Goal: Transaction & Acquisition: Purchase product/service

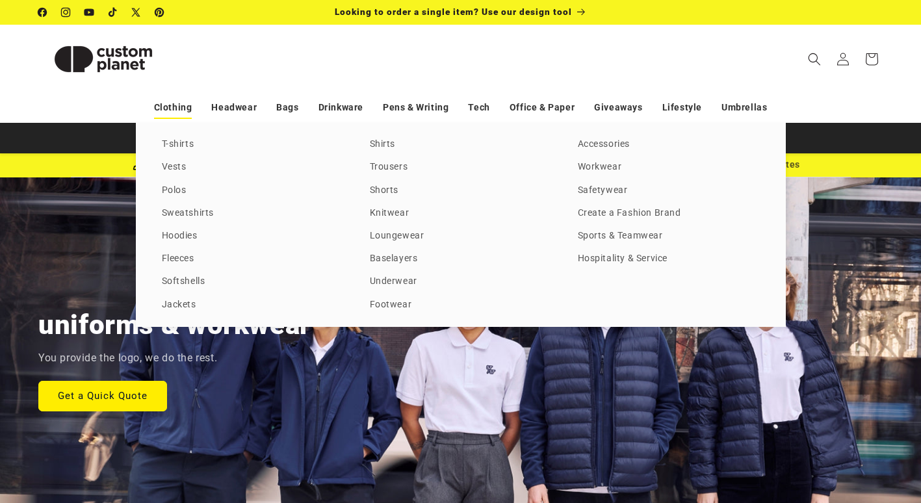
click at [178, 110] on link "Clothing" at bounding box center [173, 107] width 38 height 23
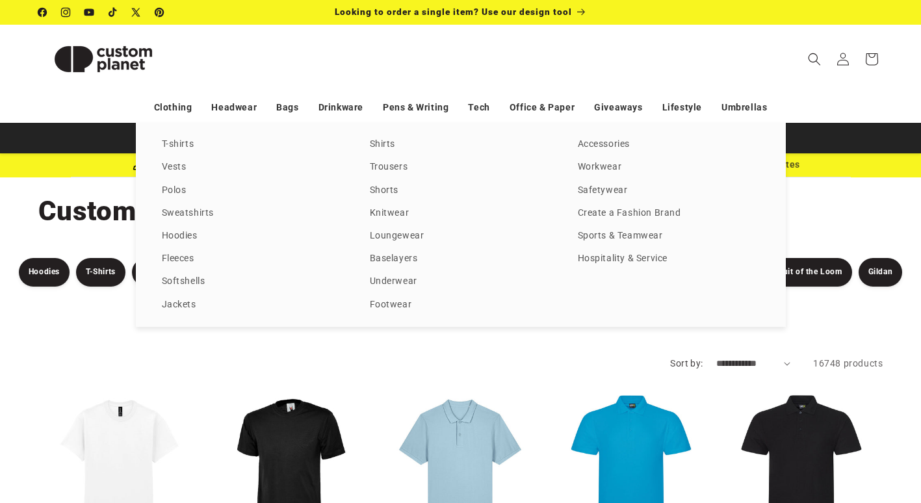
click at [183, 144] on link "T-shirts" at bounding box center [253, 145] width 182 height 18
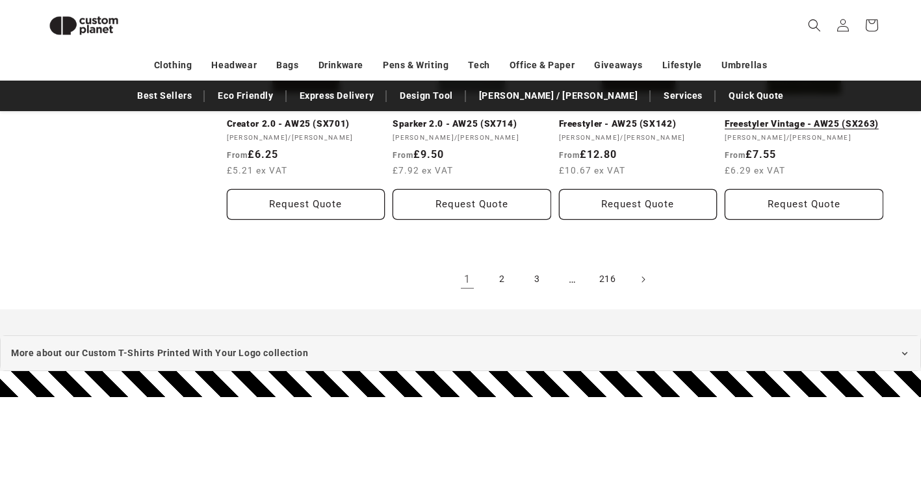
scroll to position [1608, 0]
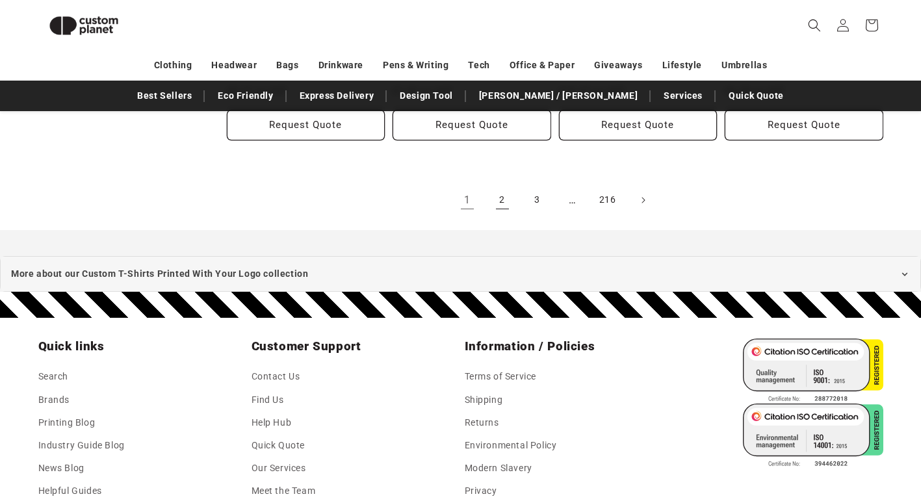
click at [502, 203] on link "2" at bounding box center [502, 200] width 29 height 29
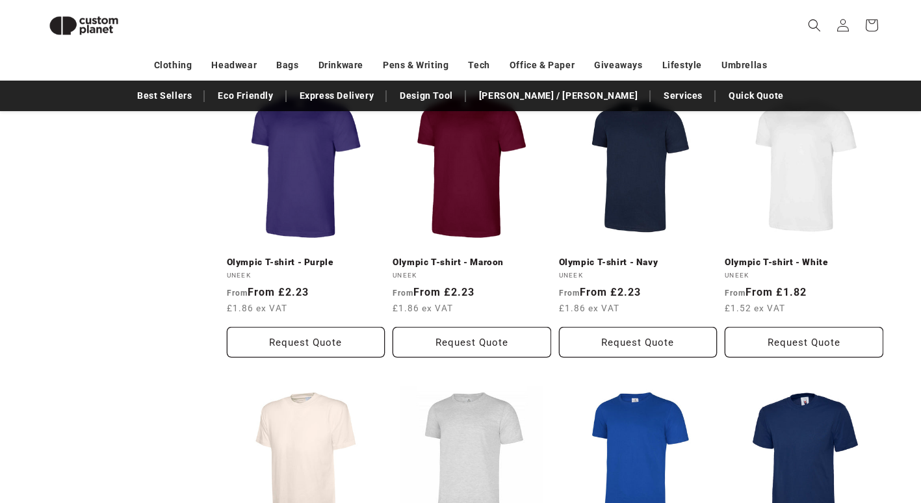
scroll to position [1413, 0]
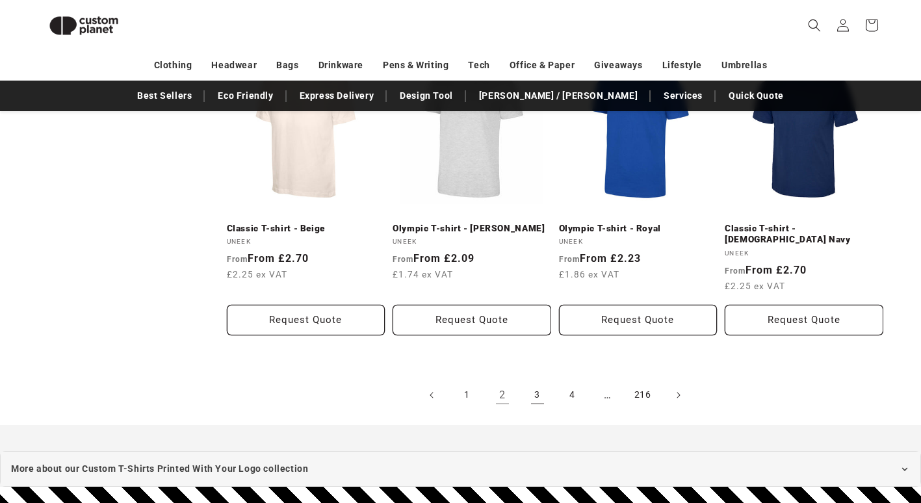
click at [534, 381] on link "3" at bounding box center [537, 395] width 29 height 29
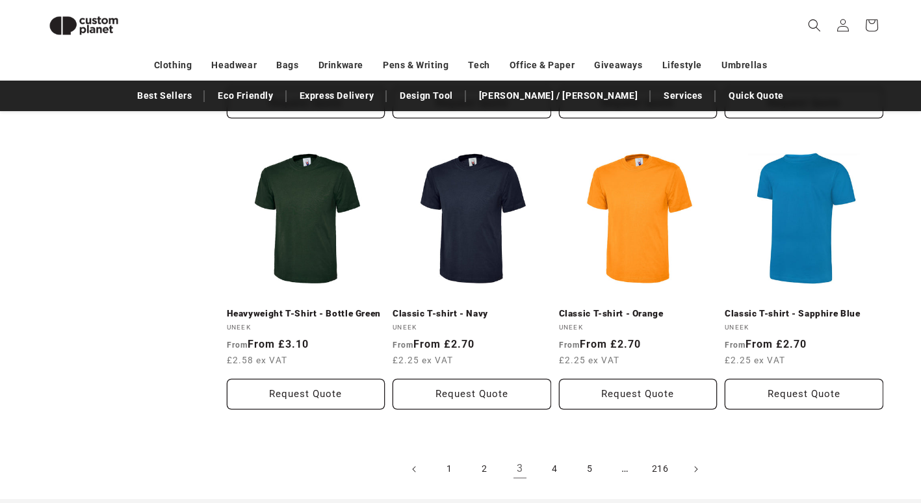
scroll to position [1218, 0]
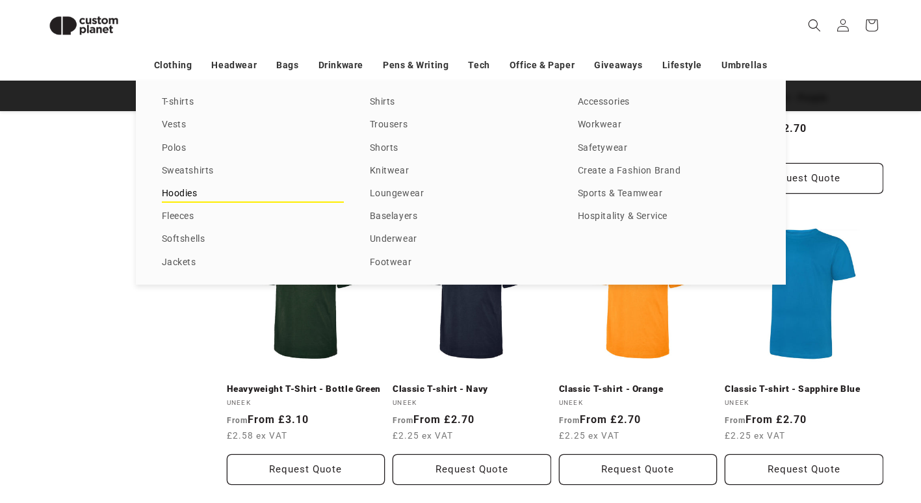
click at [195, 190] on link "Hoodies" at bounding box center [253, 194] width 182 height 18
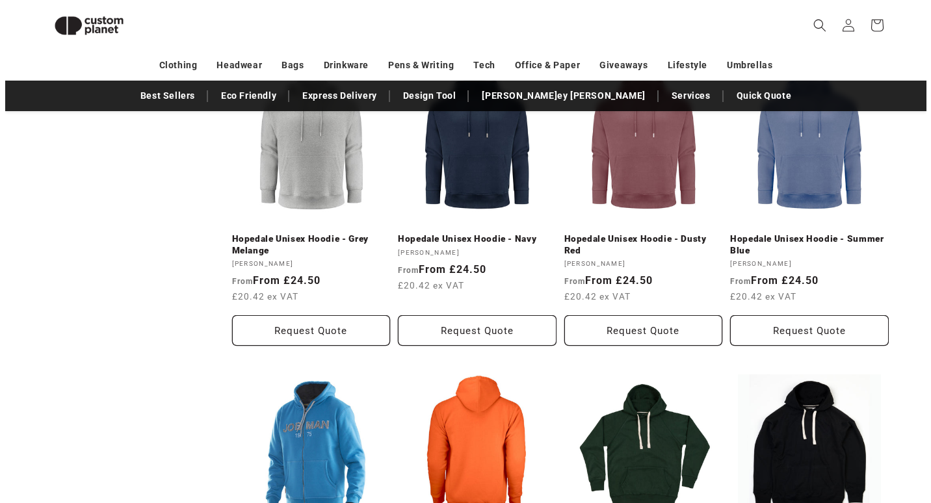
scroll to position [1022, 0]
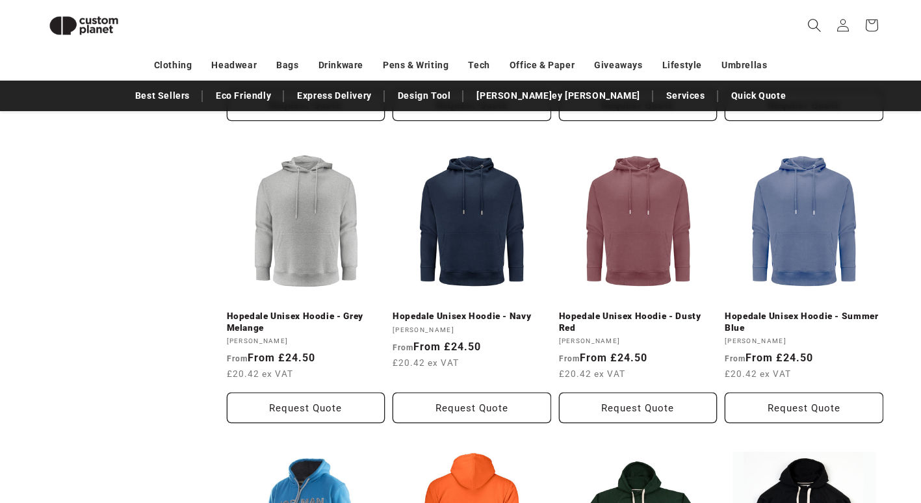
click at [816, 25] on icon "Search" at bounding box center [814, 25] width 14 height 14
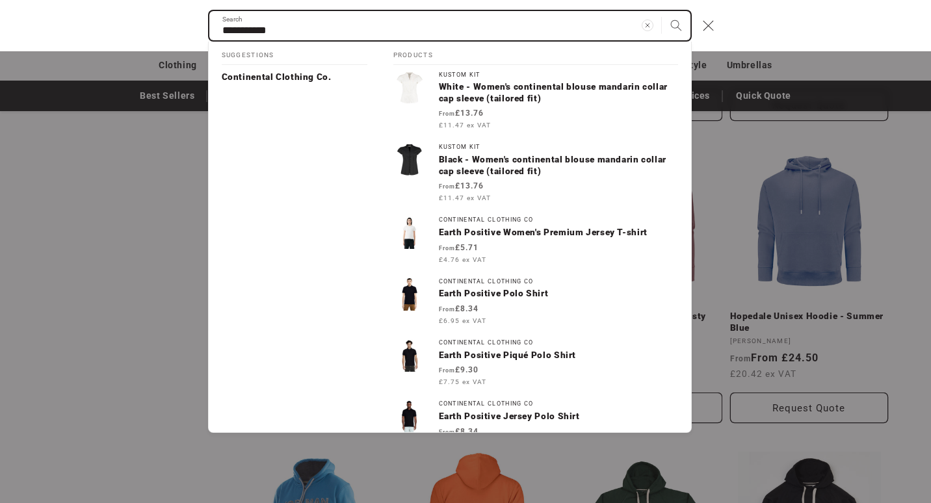
type input "**********"
click at [662, 11] on button "Search" at bounding box center [676, 25] width 29 height 29
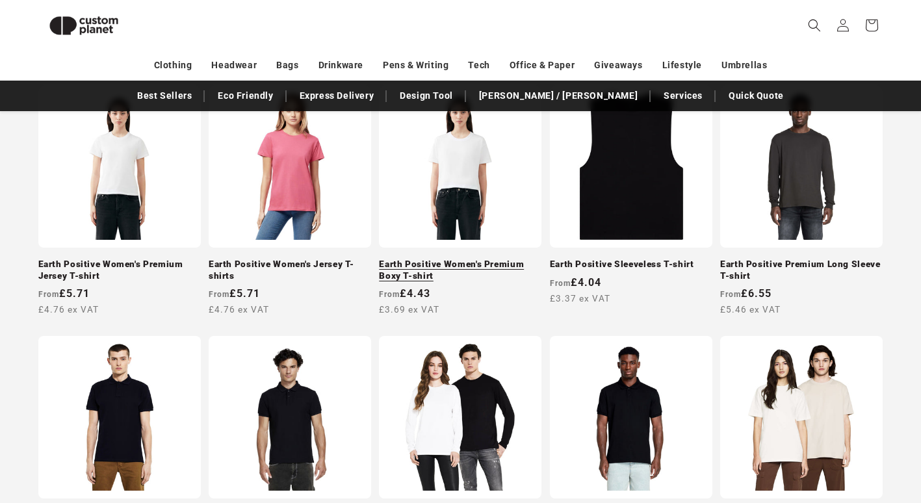
scroll to position [567, 0]
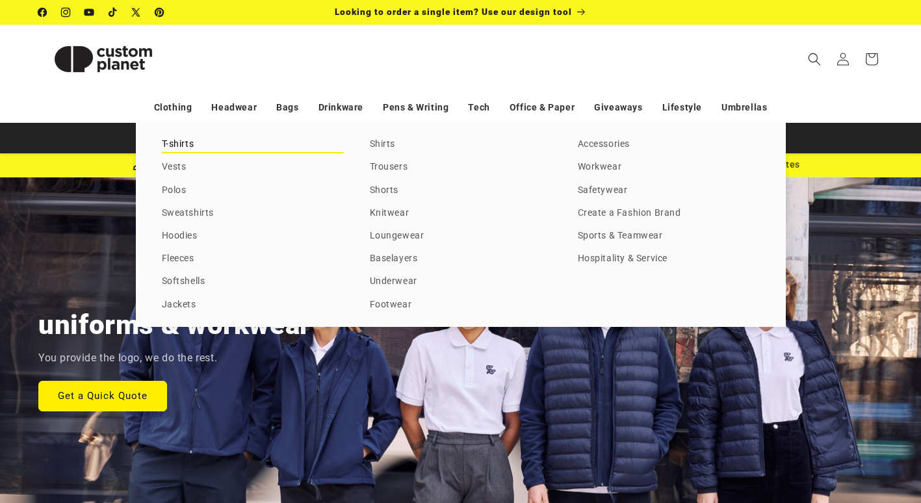
click at [177, 137] on link "T-shirts" at bounding box center [253, 145] width 182 height 18
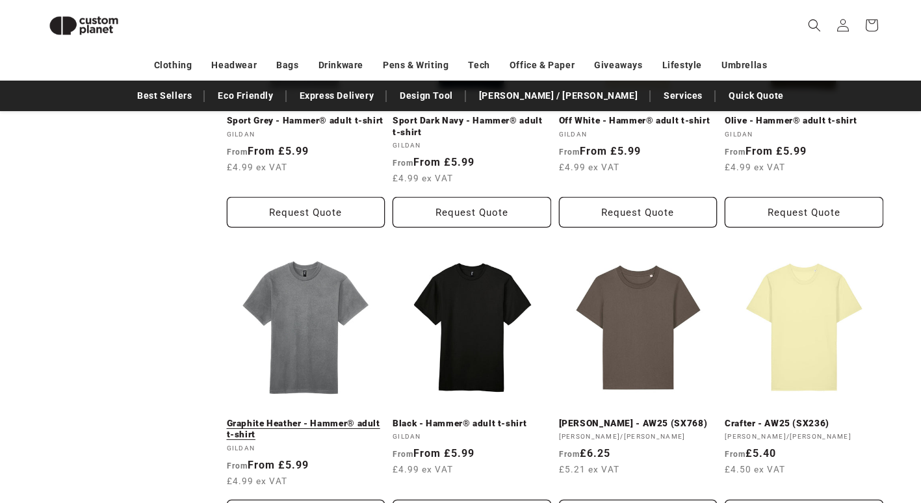
scroll to position [1023, 0]
